Goal: Information Seeking & Learning: Learn about a topic

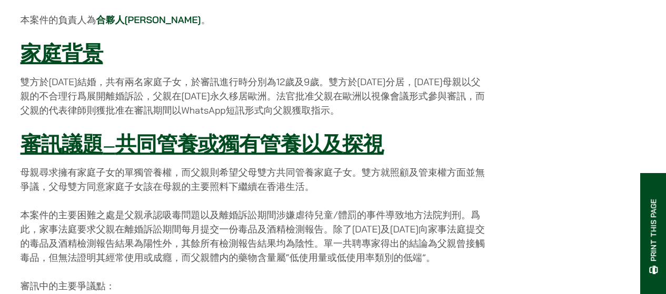
scroll to position [369, 0]
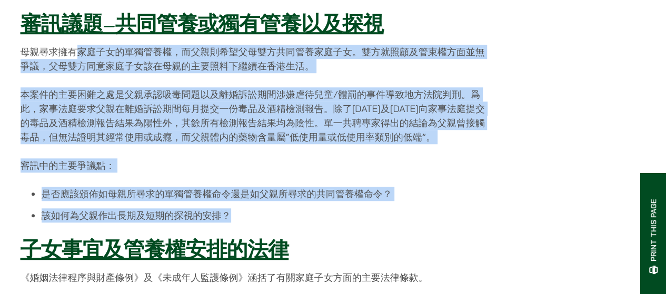
drag, startPoint x: 81, startPoint y: 61, endPoint x: 281, endPoint y: 218, distance: 254.1
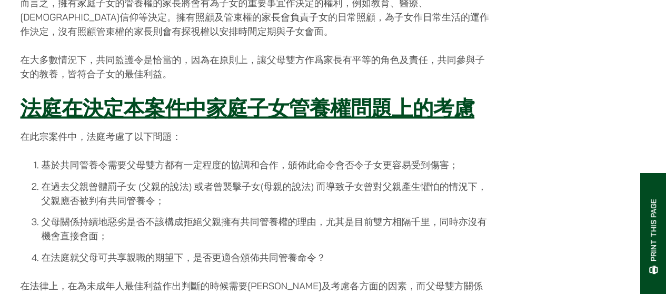
scroll to position [896, 0]
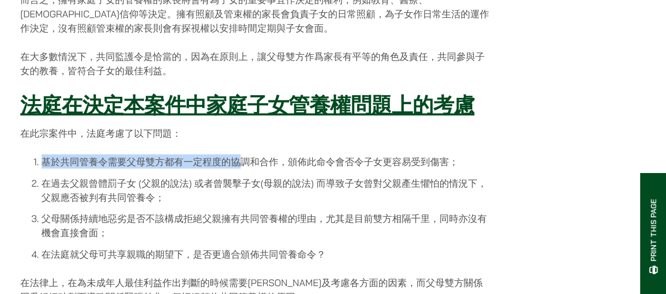
drag, startPoint x: 45, startPoint y: 169, endPoint x: 237, endPoint y: 171, distance: 191.8
click at [237, 169] on li "基於共同管養令需要父母雙方都有一定程度的協調和合作，頒佈此命令會否令子女更容易受到傷害；" at bounding box center [266, 161] width 448 height 14
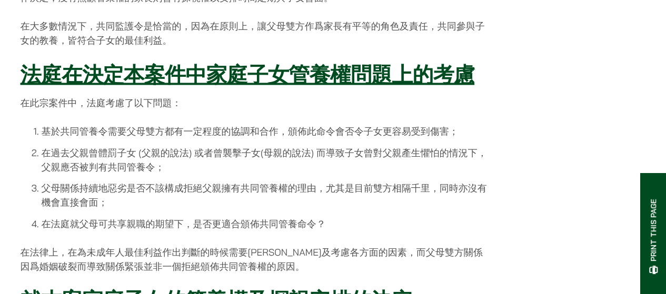
scroll to position [948, 0]
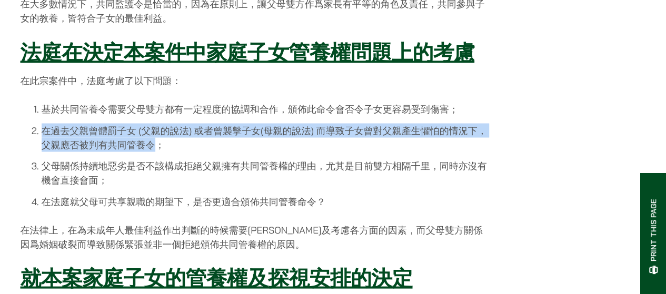
drag, startPoint x: 42, startPoint y: 135, endPoint x: 157, endPoint y: 152, distance: 116.1
click at [157, 152] on li "在過去父親曾體罰子女 (父親的說法) 或者曾襲擊子女(母親的說法) 而導致子女曾對父親產生懼怕的情況下，父親應否被判有共同管養令；" at bounding box center [266, 137] width 448 height 28
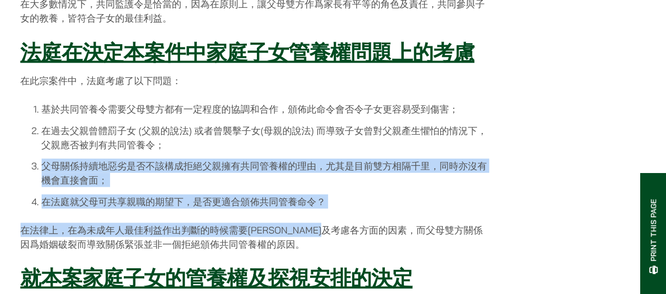
drag, startPoint x: 45, startPoint y: 178, endPoint x: 376, endPoint y: 237, distance: 335.5
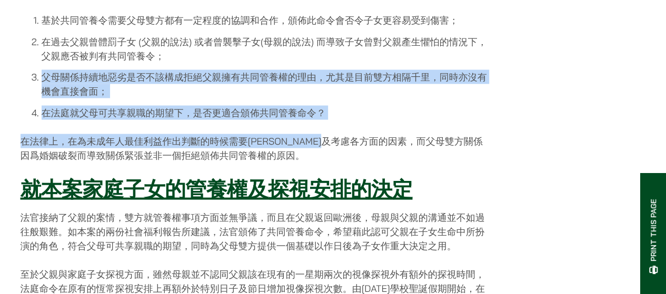
scroll to position [1054, 0]
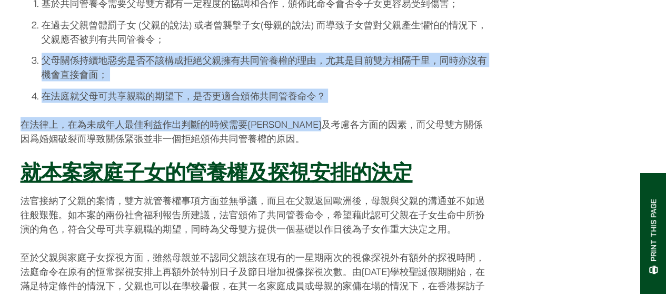
click at [111, 132] on p "在法律上，在為未成年人最佳利益作出判斷的時候需要[PERSON_NAME]及考慮各方面的因素，而父母雙方關係因爲婚姻破裂而導致關係緊張並非一個拒絕頒佈共同管養…" at bounding box center [255, 131] width 469 height 28
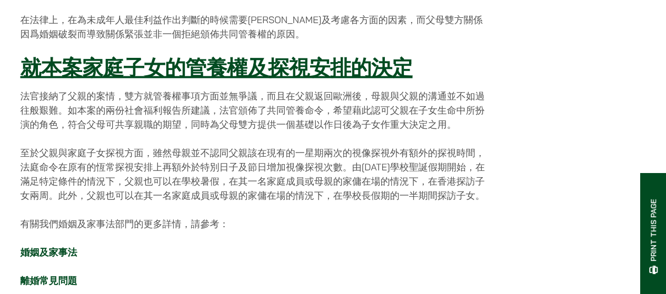
scroll to position [1159, 0]
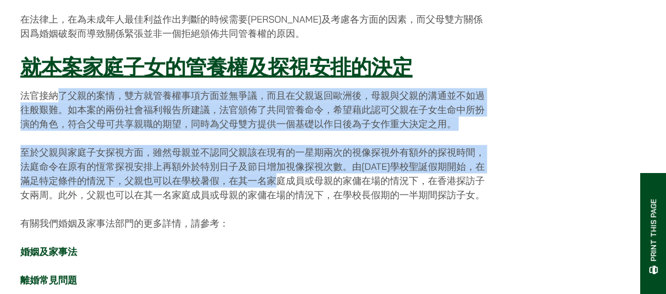
drag, startPoint x: 61, startPoint y: 104, endPoint x: 284, endPoint y: 184, distance: 237.3
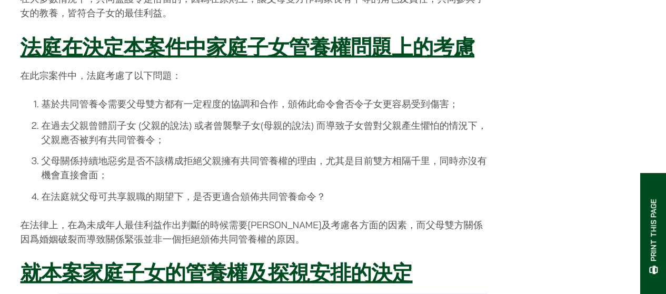
scroll to position [948, 0]
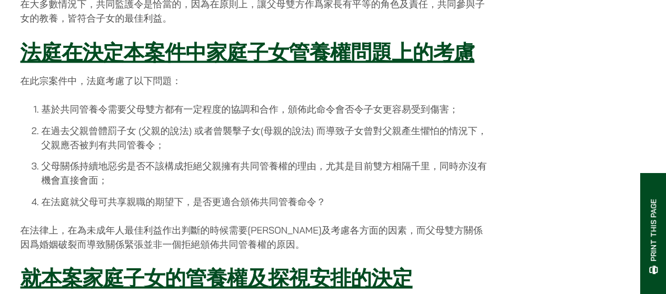
click at [435, 116] on li "基於共同管養令需要父母雙方都有一定程度的協調和合作，頒佈此命令會否令子女更容易受到傷害；" at bounding box center [266, 109] width 448 height 14
